Goal: Use online tool/utility: Utilize a website feature to perform a specific function

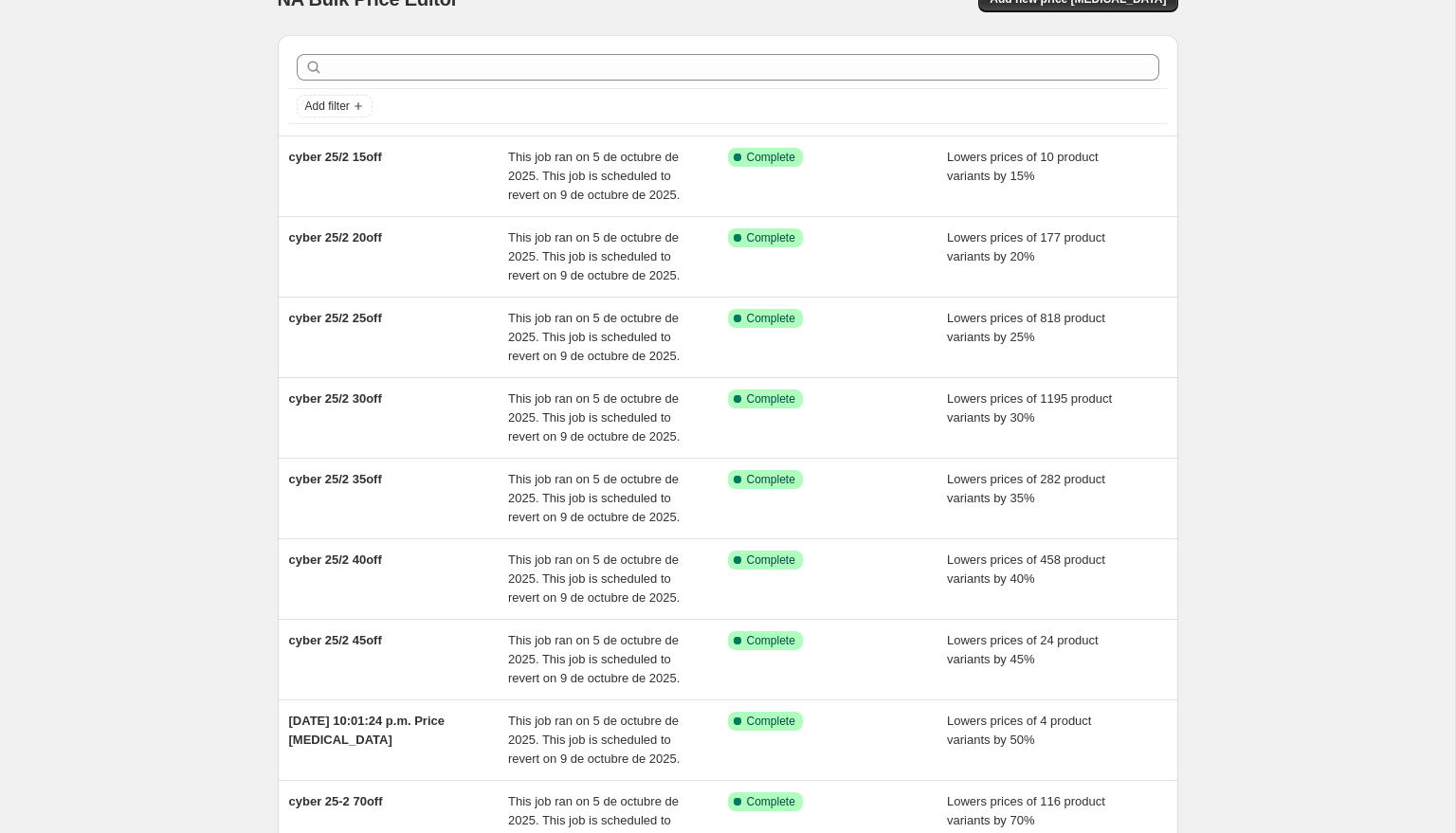
scroll to position [44, 0]
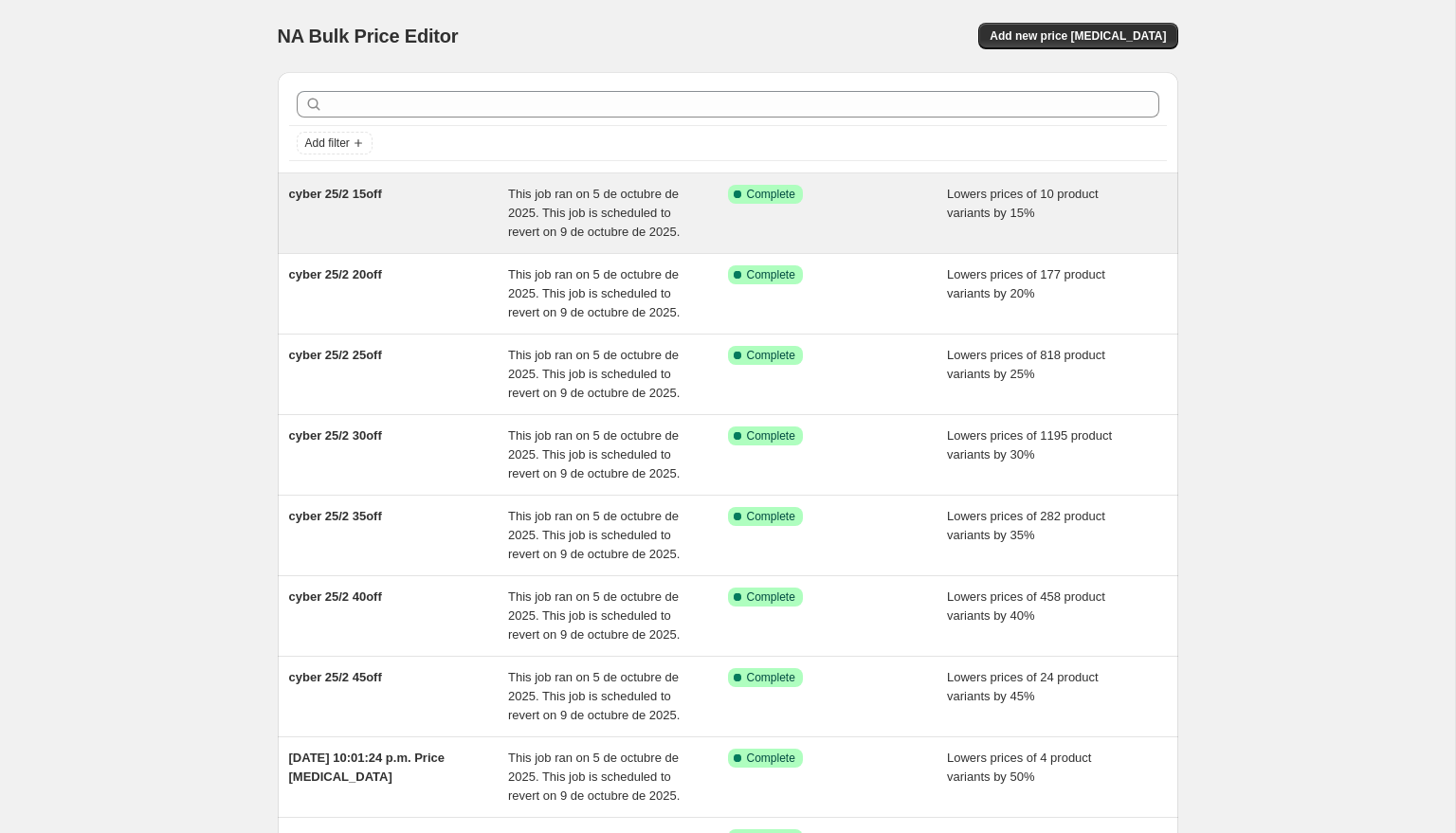
click at [788, 192] on span "Complete" at bounding box center [771, 194] width 49 height 15
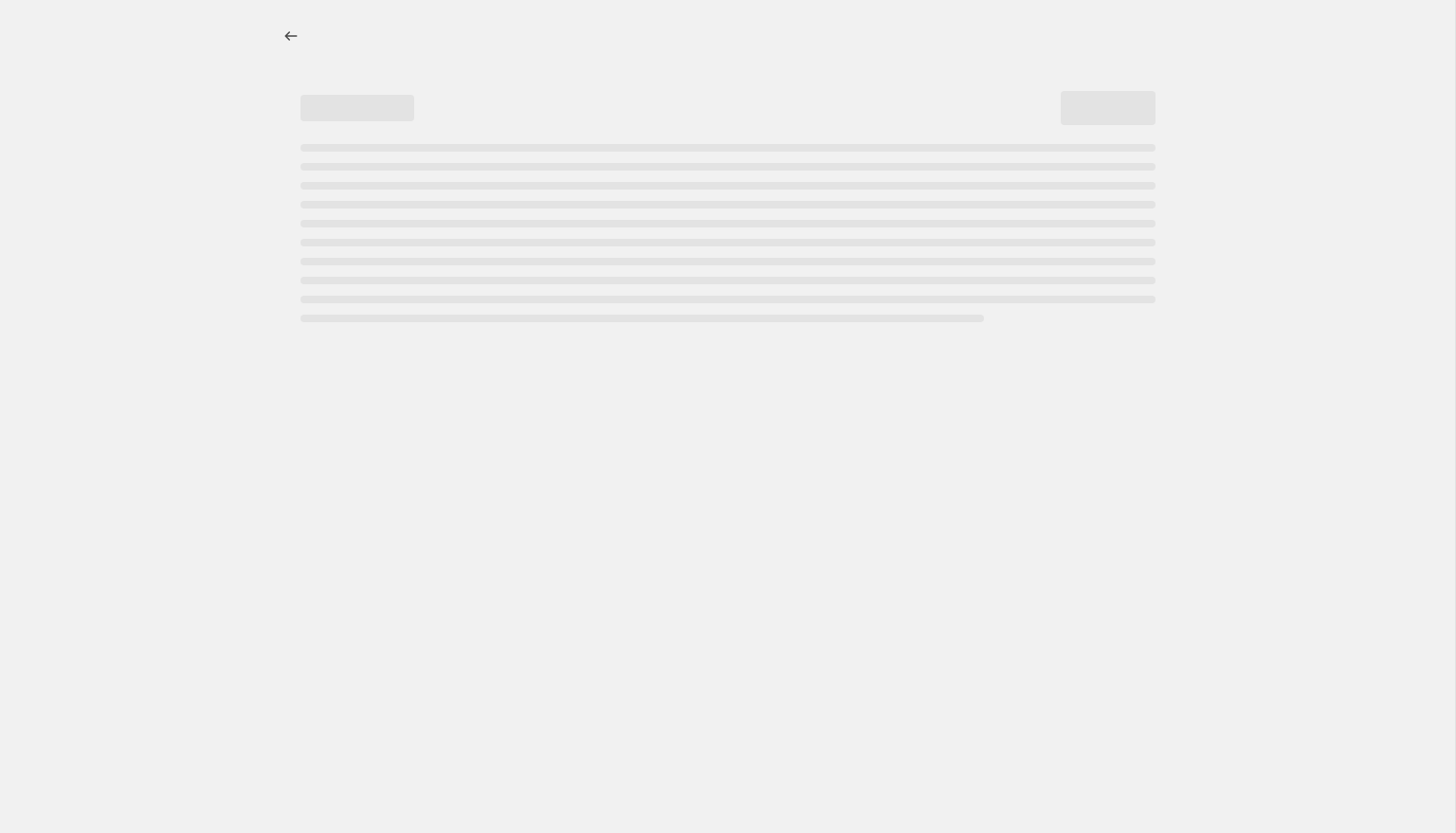
select select "percentage"
select select "collection"
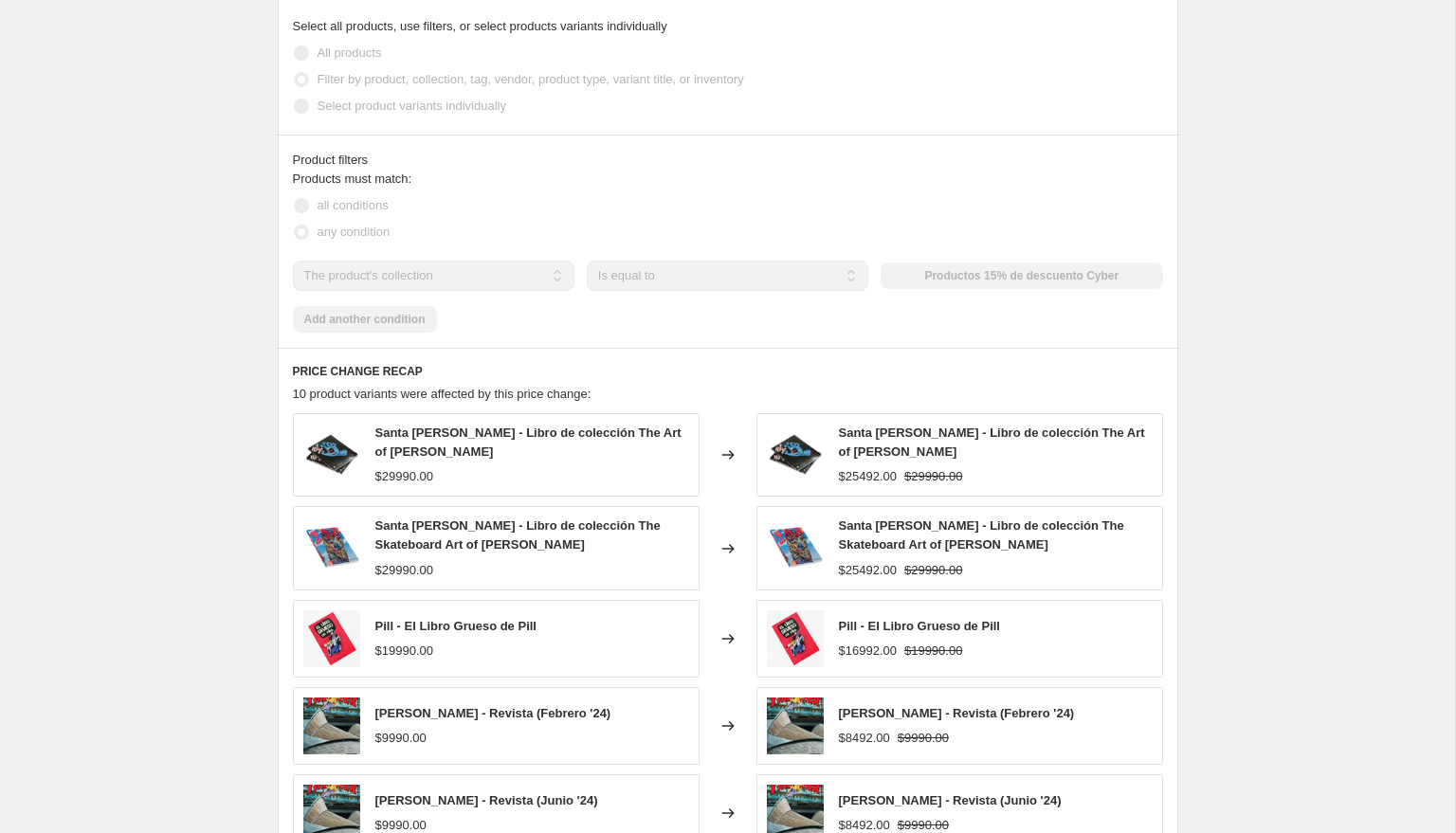
scroll to position [1118, 0]
